Goal: Task Accomplishment & Management: Manage account settings

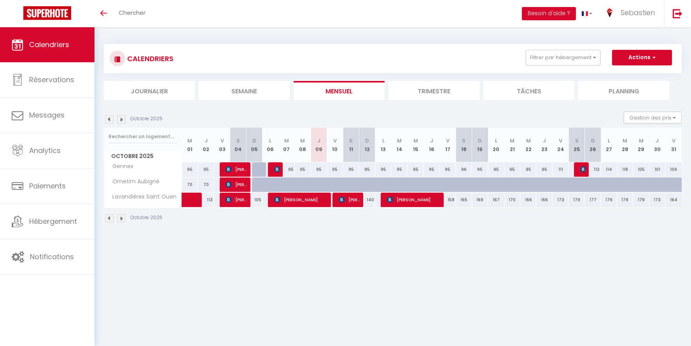
click at [440, 92] on li "Trimestre" at bounding box center [433, 90] width 91 height 19
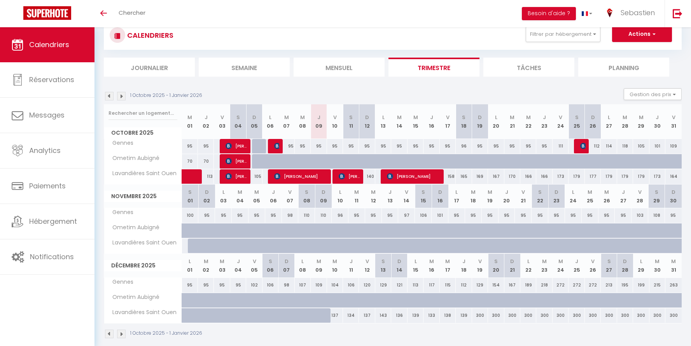
scroll to position [25, 0]
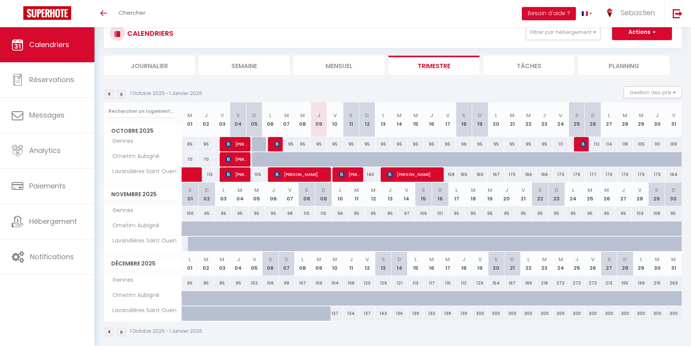
click at [676, 177] on div "164" at bounding box center [673, 174] width 16 height 14
type input "164"
type input "Ven 31 Octobre 2025"
type input "[DATE]"
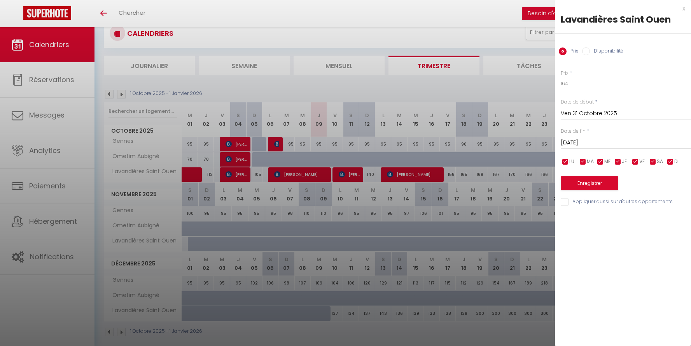
click at [596, 50] on label "Disponibilité" at bounding box center [606, 51] width 33 height 9
click at [590, 50] on input "Disponibilité" at bounding box center [586, 51] width 8 height 8
radio input "true"
radio input "false"
click at [595, 86] on select "Disponible Indisponible" at bounding box center [626, 84] width 130 height 15
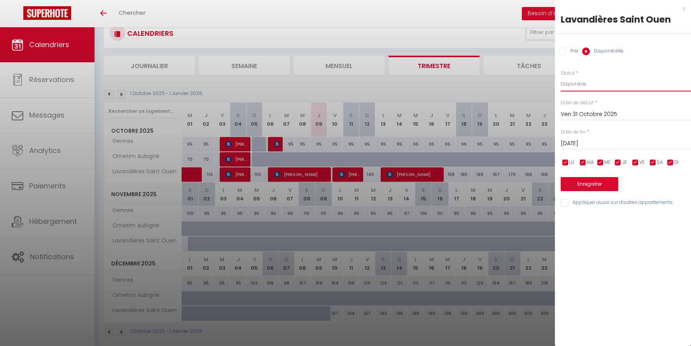
select select "0"
click at [561, 77] on select "Disponible Indisponible" at bounding box center [626, 84] width 130 height 15
click at [603, 187] on button "Enregistrer" at bounding box center [590, 184] width 58 height 14
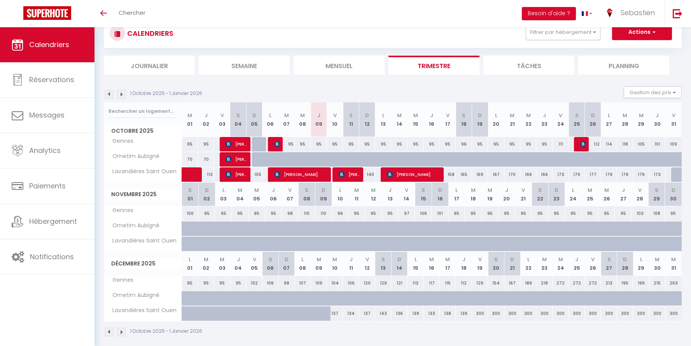
click at [109, 93] on img at bounding box center [109, 94] width 9 height 9
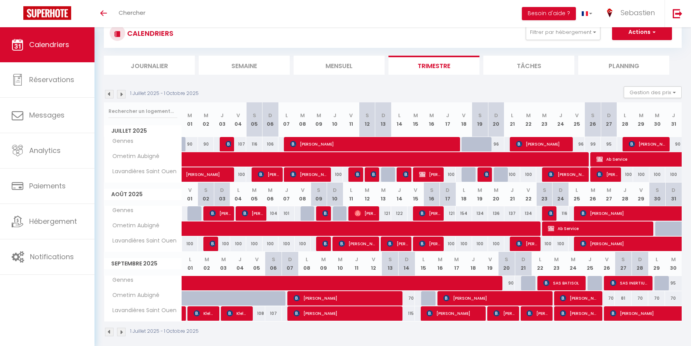
scroll to position [33, 0]
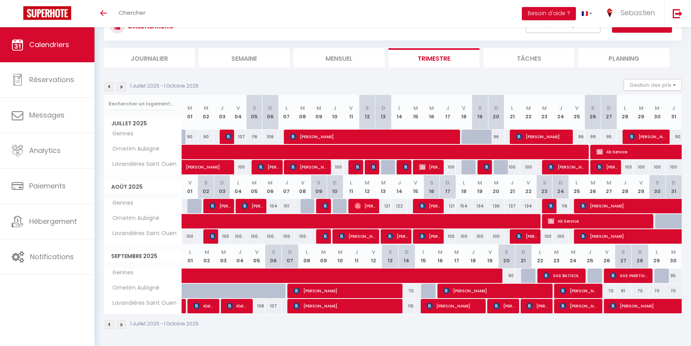
click at [119, 86] on img at bounding box center [121, 86] width 9 height 9
select select
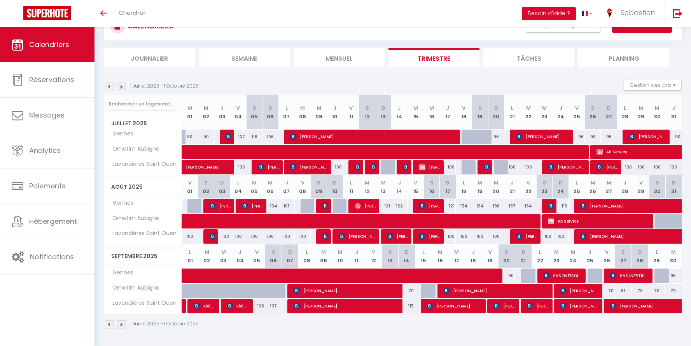
select select
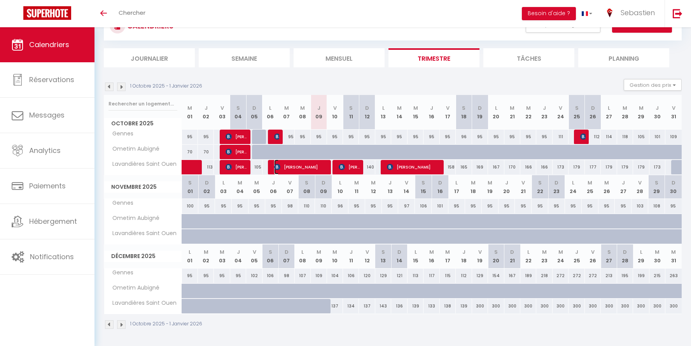
click at [309, 166] on span "[PERSON_NAME]" at bounding box center [300, 166] width 53 height 15
select select "OK"
select select "0"
select select "1"
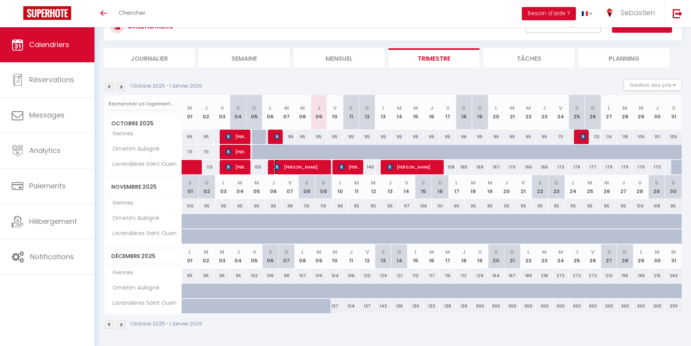
select select "1"
select select
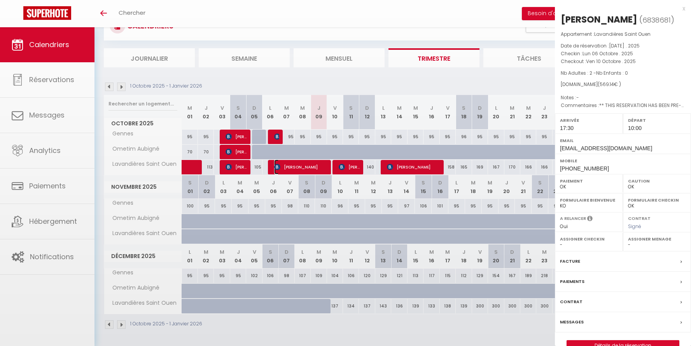
select select "46600"
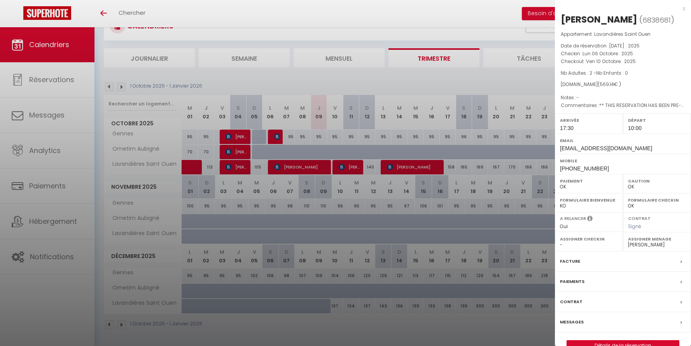
click at [581, 281] on label "Paiements" at bounding box center [572, 281] width 24 height 8
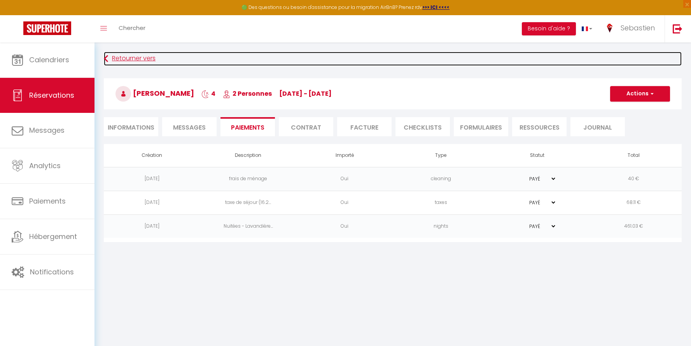
click at [121, 59] on link "Retourner vers" at bounding box center [393, 59] width 578 height 14
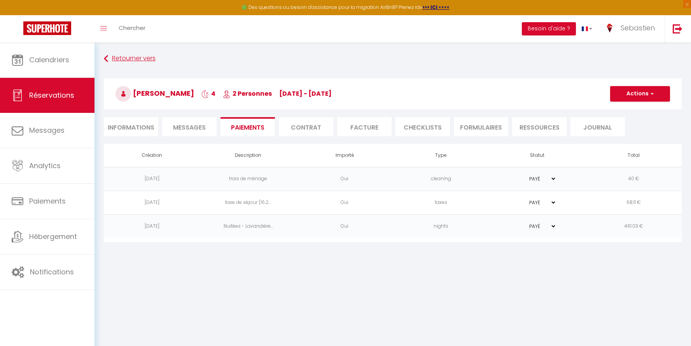
scroll to position [42, 0]
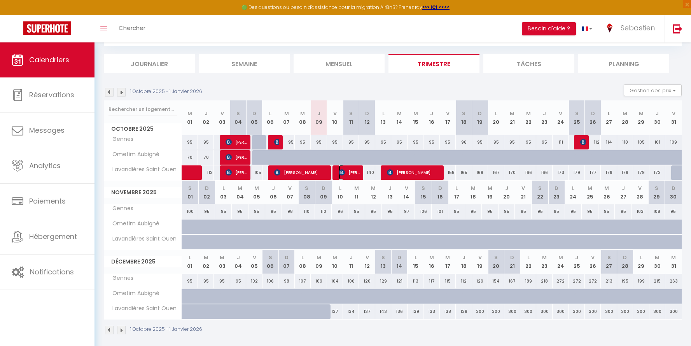
click at [351, 173] on span "[PERSON_NAME]" at bounding box center [349, 172] width 21 height 15
select select "OK"
select select "KO"
select select "0"
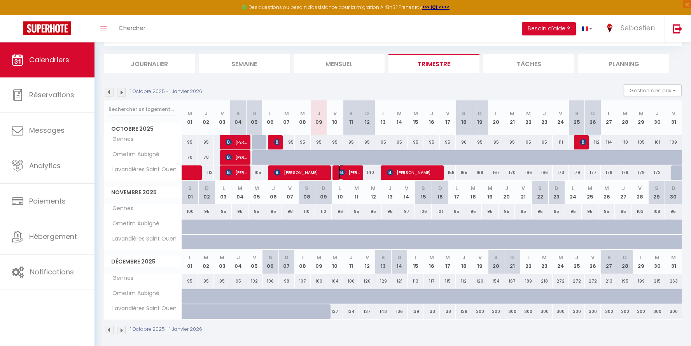
select select "1"
select select
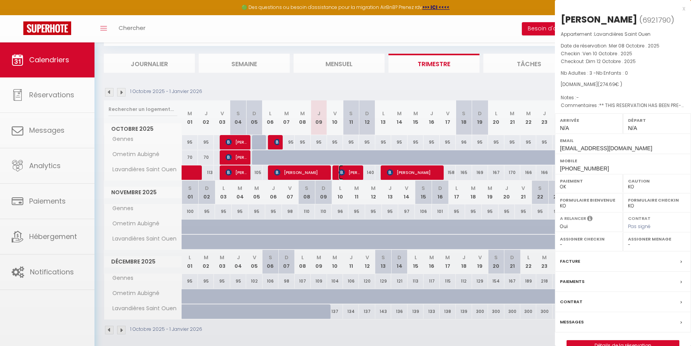
select select "46600"
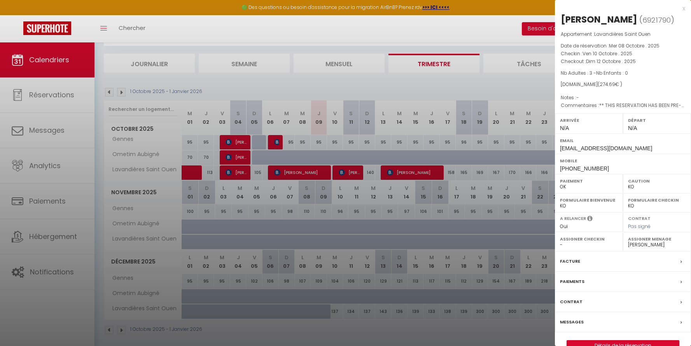
click at [576, 283] on label "Paiements" at bounding box center [572, 281] width 24 height 8
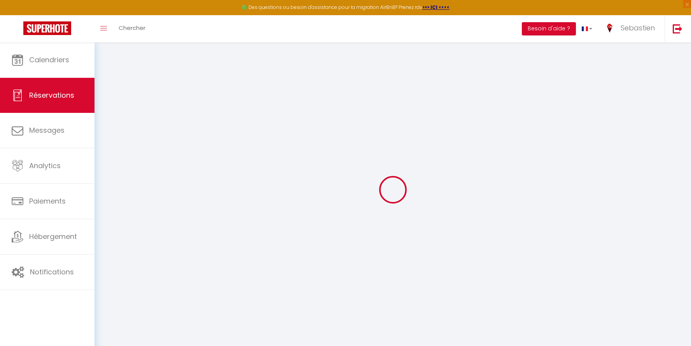
select select
checkbox input "false"
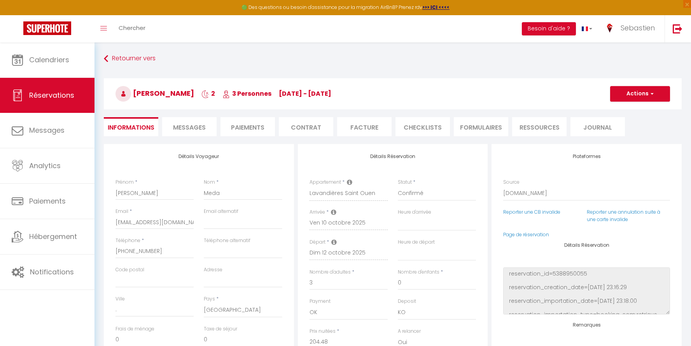
select select
checkbox input "false"
type textarea "** THIS RESERVATION HAS BEEN PRE-PAID ** BOOKING NOTE : Payment charge is EUR 3…"
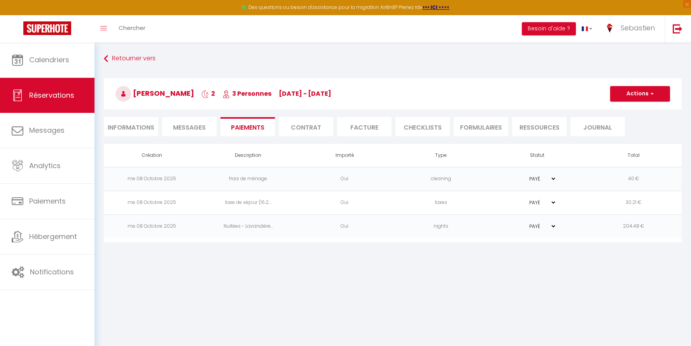
click at [364, 126] on li "Facture" at bounding box center [364, 126] width 54 height 19
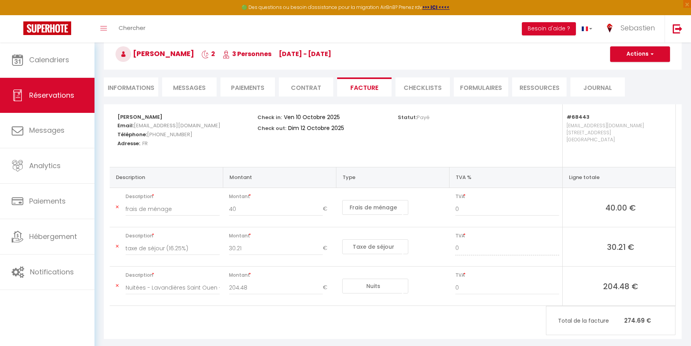
scroll to position [52, 0]
